Goal: Information Seeking & Learning: Learn about a topic

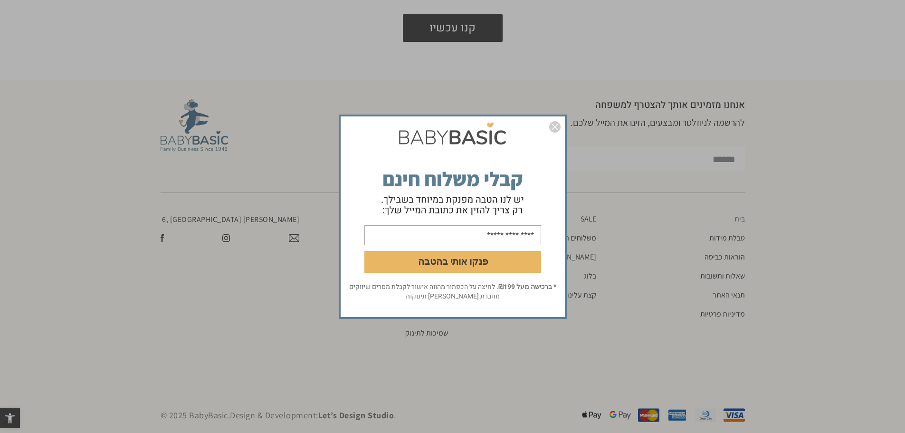
click at [553, 127] on img "סגור" at bounding box center [554, 126] width 11 height 11
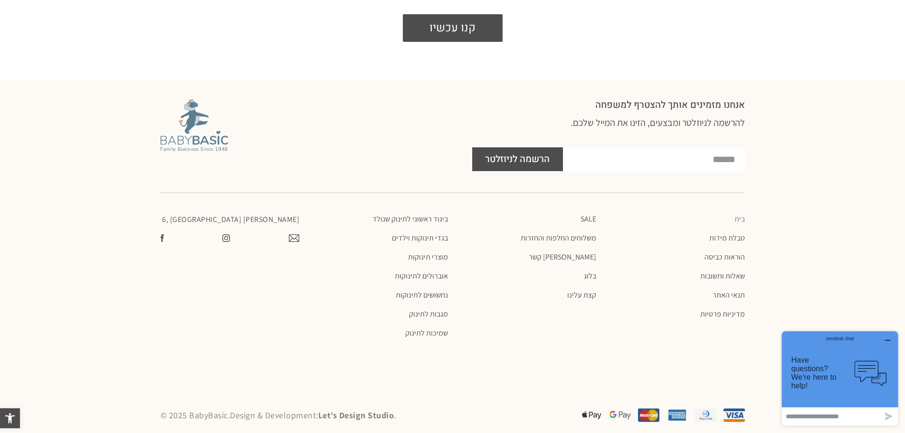
click at [889, 339] on icon "button" at bounding box center [888, 340] width 8 height 8
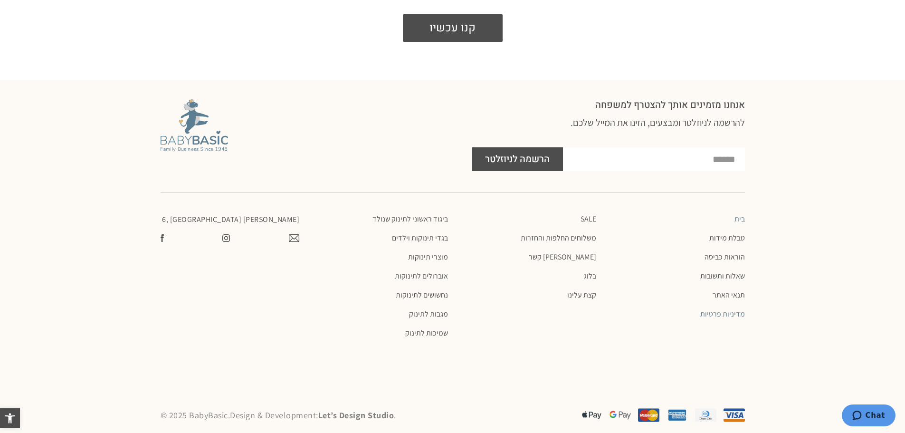
click at [717, 309] on link "מדיניות פרטיות" at bounding box center [674, 313] width 139 height 9
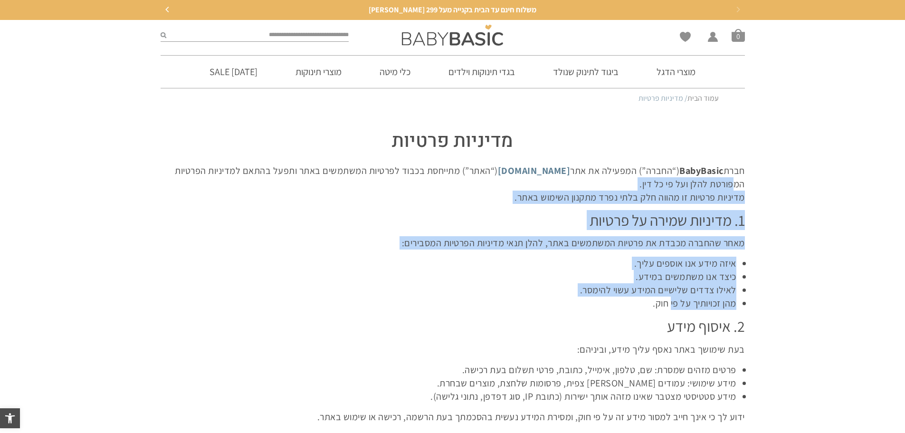
drag, startPoint x: 697, startPoint y: 210, endPoint x: 669, endPoint y: 298, distance: 91.5
copy div "מפורטת להלן ועל פי כל דין. מדיניות פרטיות זו מהווה חלק בלתי נפרד מתקנון השימוש …"
click at [702, 294] on p "לאילו צדדים שלישיים המידע עשוי להימסר." at bounding box center [447, 289] width 575 height 13
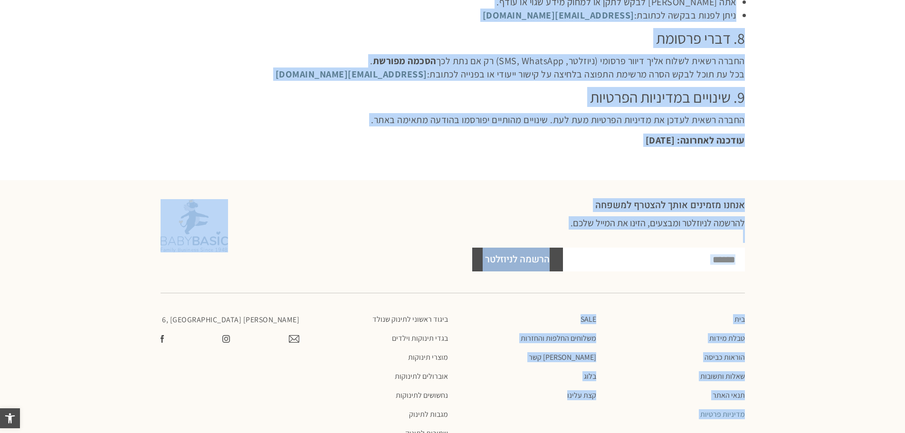
scroll to position [1008, 0]
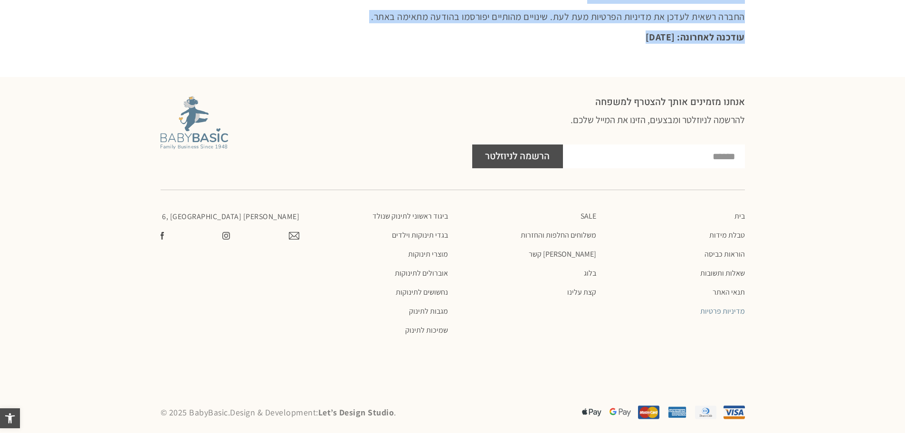
drag, startPoint x: 512, startPoint y: 139, endPoint x: 621, endPoint y: 48, distance: 140.9
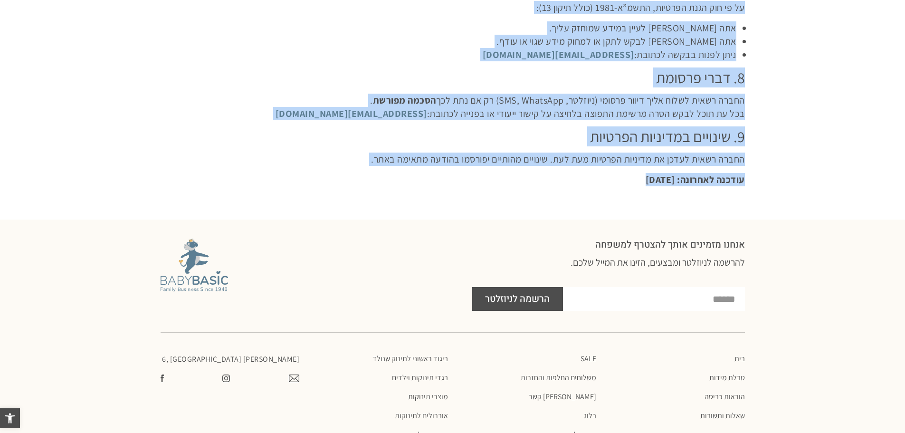
scroll to position [0, 0]
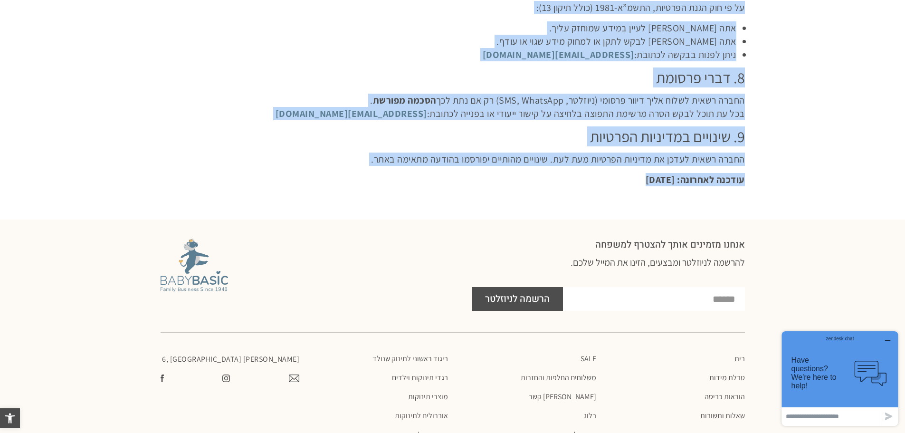
copy div "loremip dolors amet ConsEctet (“adipi”) elitsed do eiu tem.incididun.ut.la (“et…"
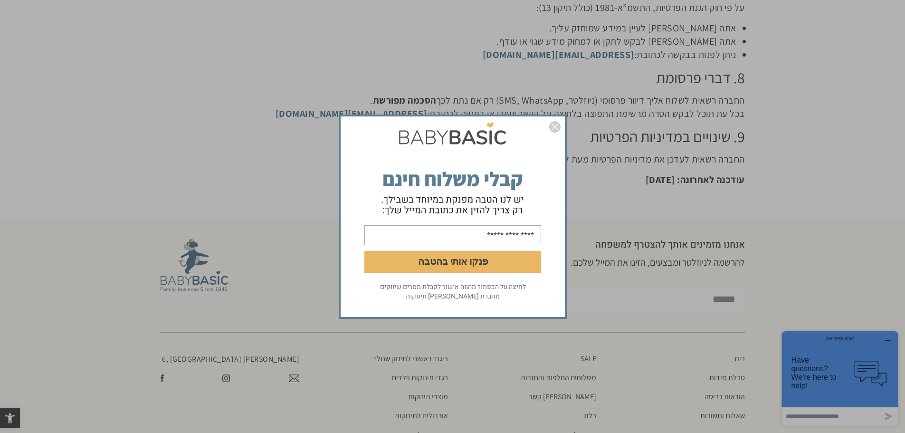
click at [556, 125] on img "סגור" at bounding box center [554, 126] width 11 height 11
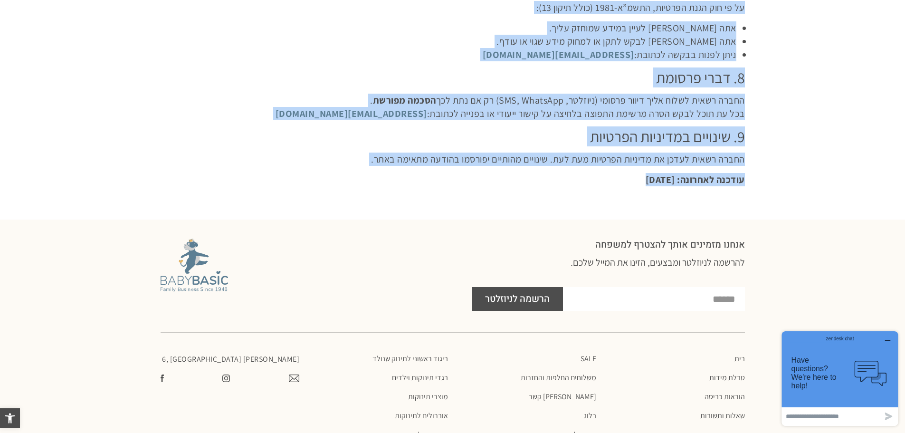
click at [581, 203] on div at bounding box center [452, 205] width 584 height 19
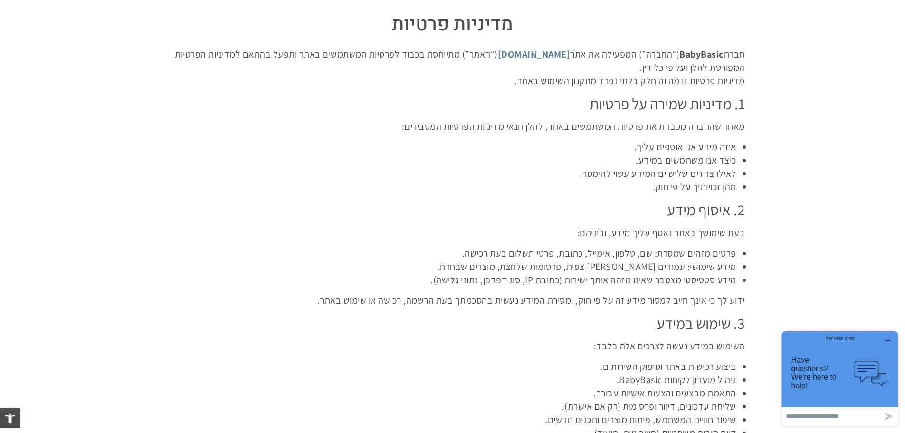
scroll to position [106, 0]
